Goal: Check status: Check status

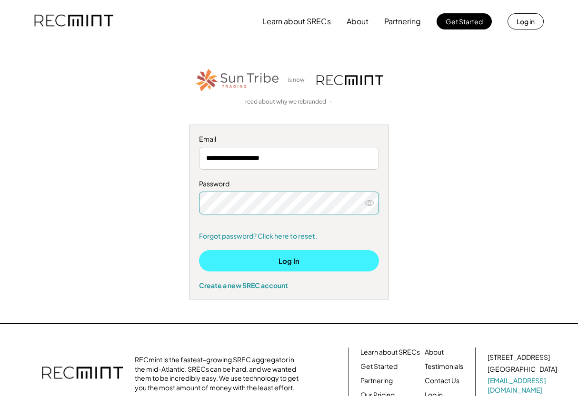
click at [267, 260] on button "Log In" at bounding box center [289, 260] width 180 height 21
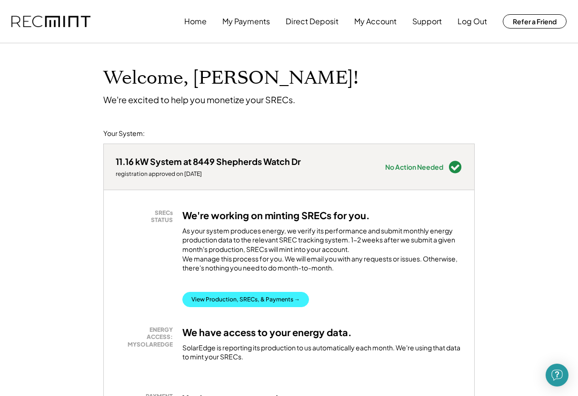
click at [245, 307] on button "View Production, SRECs, & Payments →" at bounding box center [245, 299] width 127 height 15
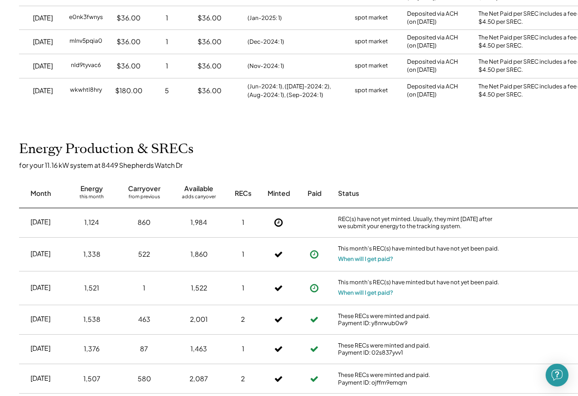
scroll to position [289, 0]
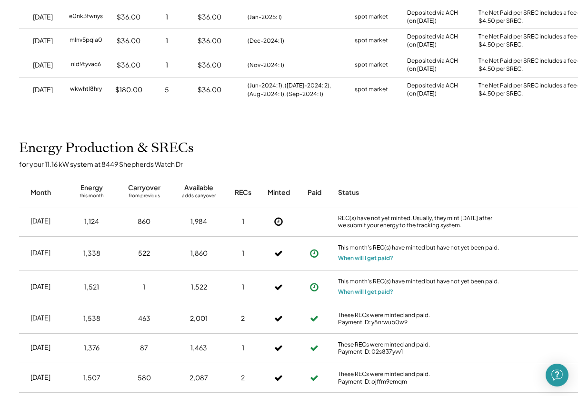
click at [245, 308] on div "2" at bounding box center [243, 319] width 24 height 24
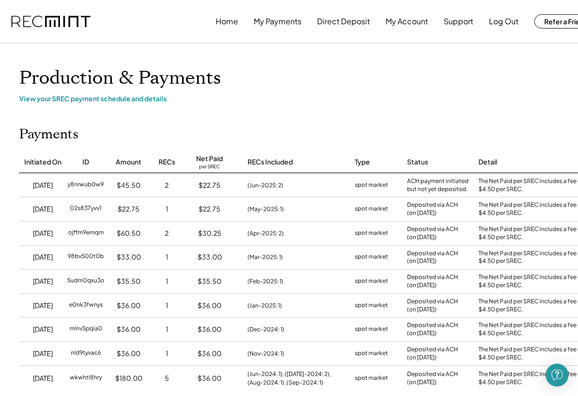
scroll to position [0, 0]
click at [505, 23] on button "Log Out" at bounding box center [504, 21] width 30 height 19
